Goal: Navigation & Orientation: Find specific page/section

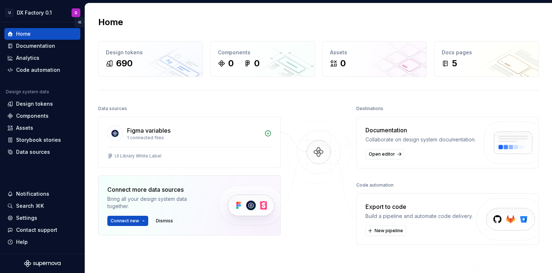
click at [81, 21] on button "Collapse sidebar" at bounding box center [79, 22] width 10 height 10
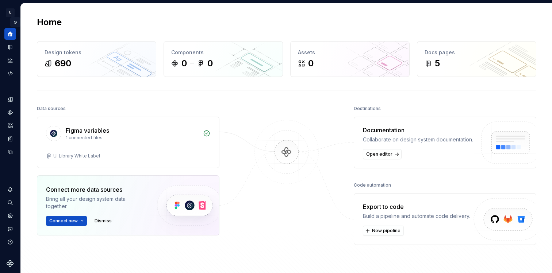
click at [17, 22] on button "Expand sidebar" at bounding box center [15, 22] width 10 height 10
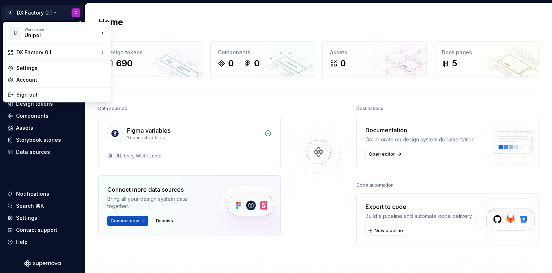
click at [40, 9] on html "U DX Factory 0.1 G Home Documentation Analytics Code automation Design system d…" at bounding box center [276, 136] width 552 height 273
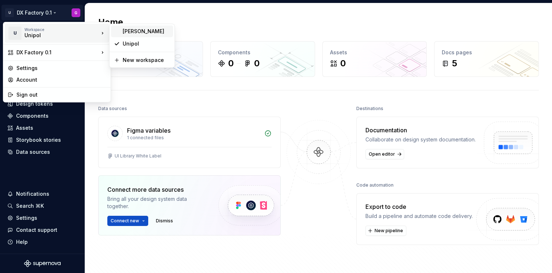
click at [134, 34] on div "[PERSON_NAME]" at bounding box center [146, 31] width 47 height 7
